Goal: Navigation & Orientation: Find specific page/section

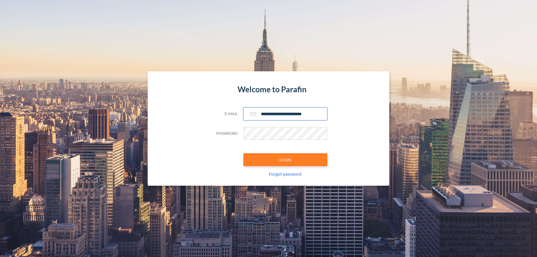
type input "**********"
click at [285, 160] on button "LOGIN" at bounding box center [285, 159] width 84 height 13
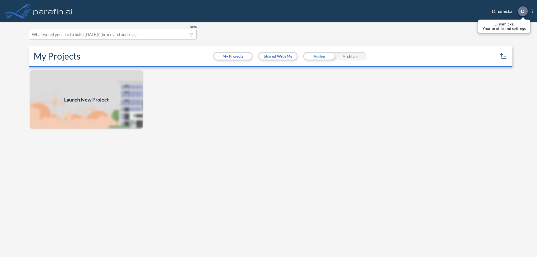
click at [522, 11] on p "D" at bounding box center [522, 11] width 3 height 5
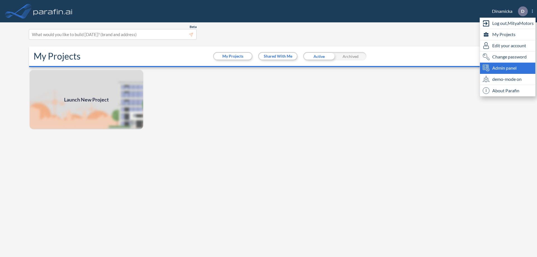
click at [507, 68] on span "Admin panel" at bounding box center [504, 68] width 24 height 7
